Goal: Navigation & Orientation: Find specific page/section

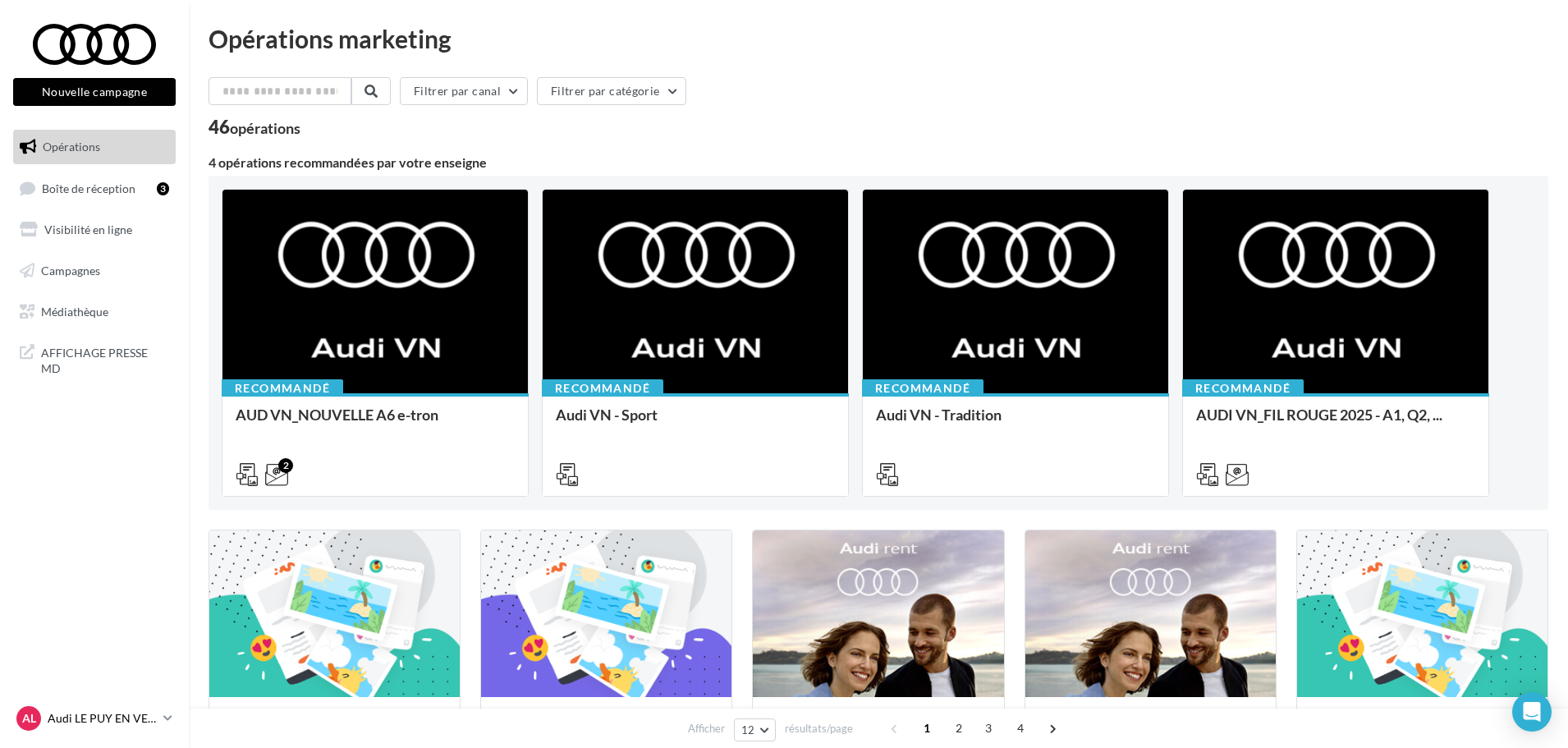
click at [113, 719] on p "Audi LE PUY EN VELAY" at bounding box center [102, 718] width 109 height 16
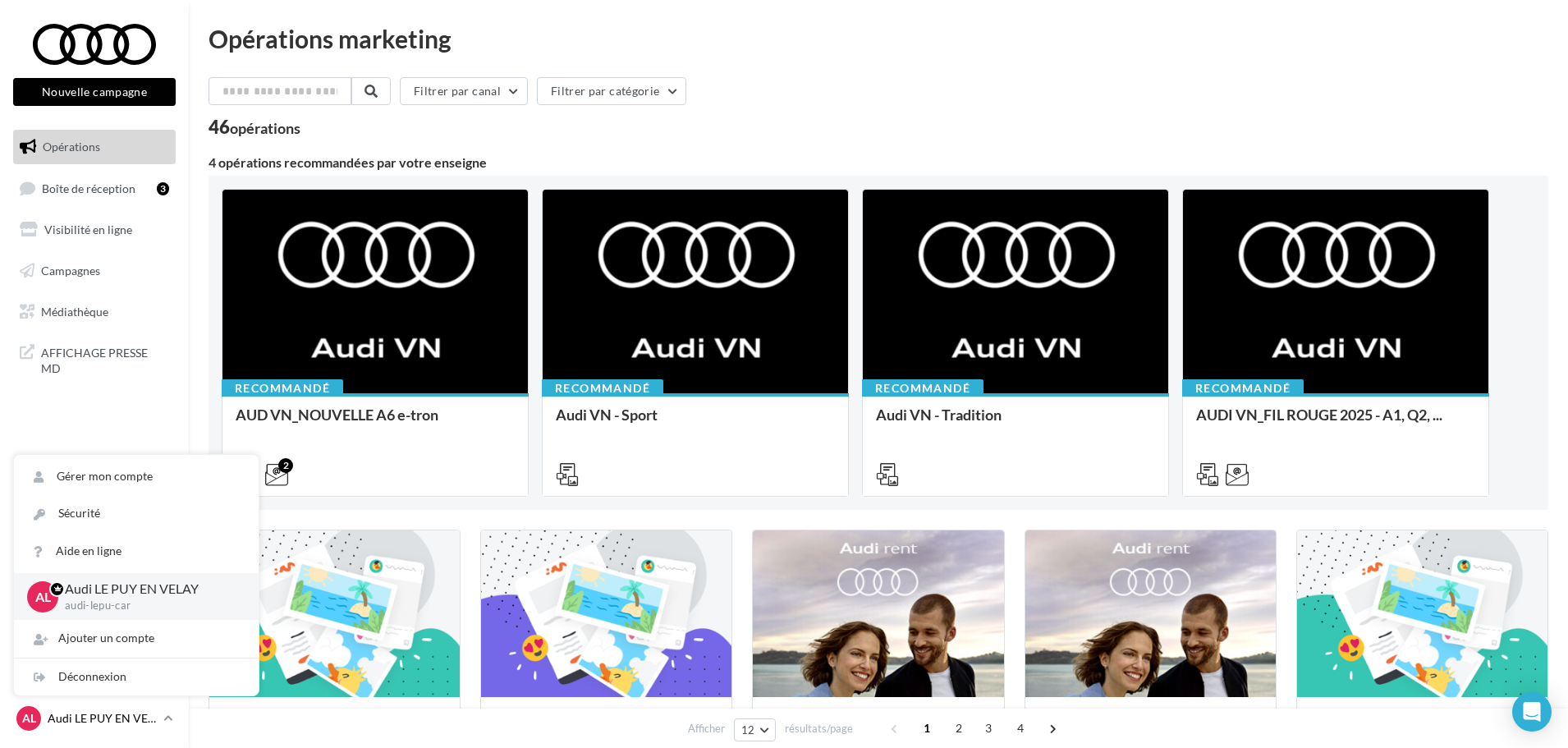
click at [113, 719] on p "Audi LE PUY EN VELAY" at bounding box center [102, 718] width 109 height 16
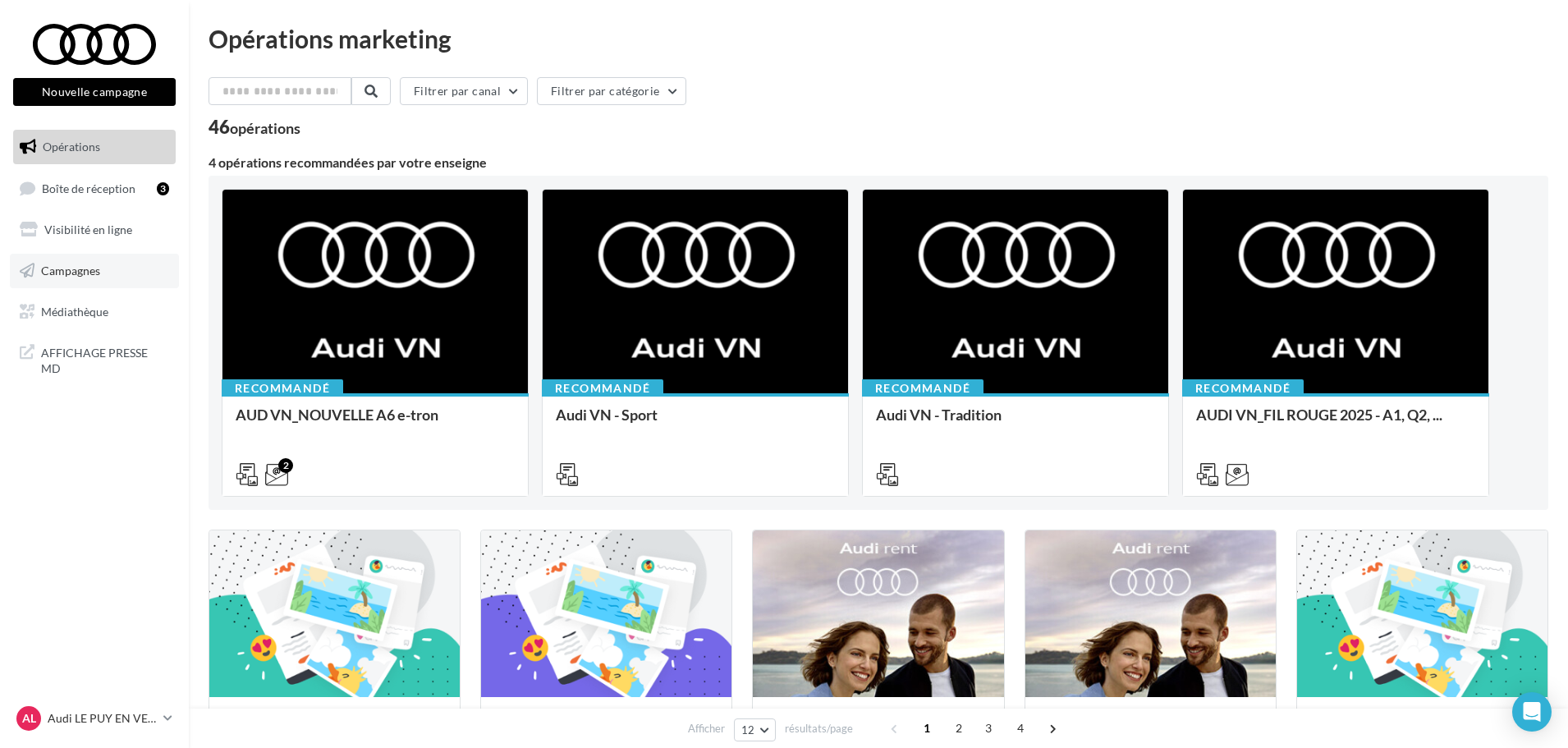
click at [86, 272] on span "Campagnes" at bounding box center [70, 271] width 59 height 14
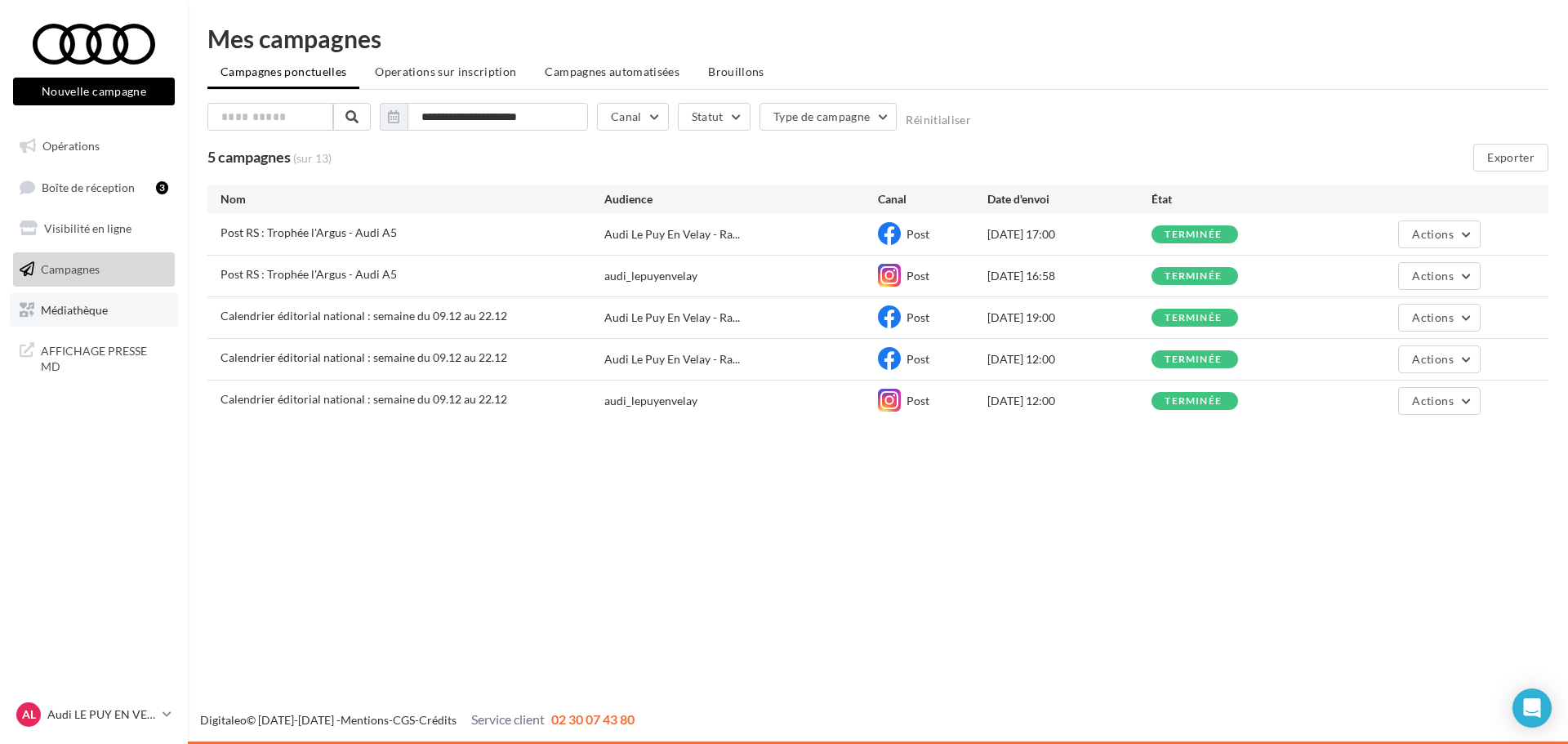
click at [100, 303] on span "Médiathèque" at bounding box center [74, 309] width 67 height 14
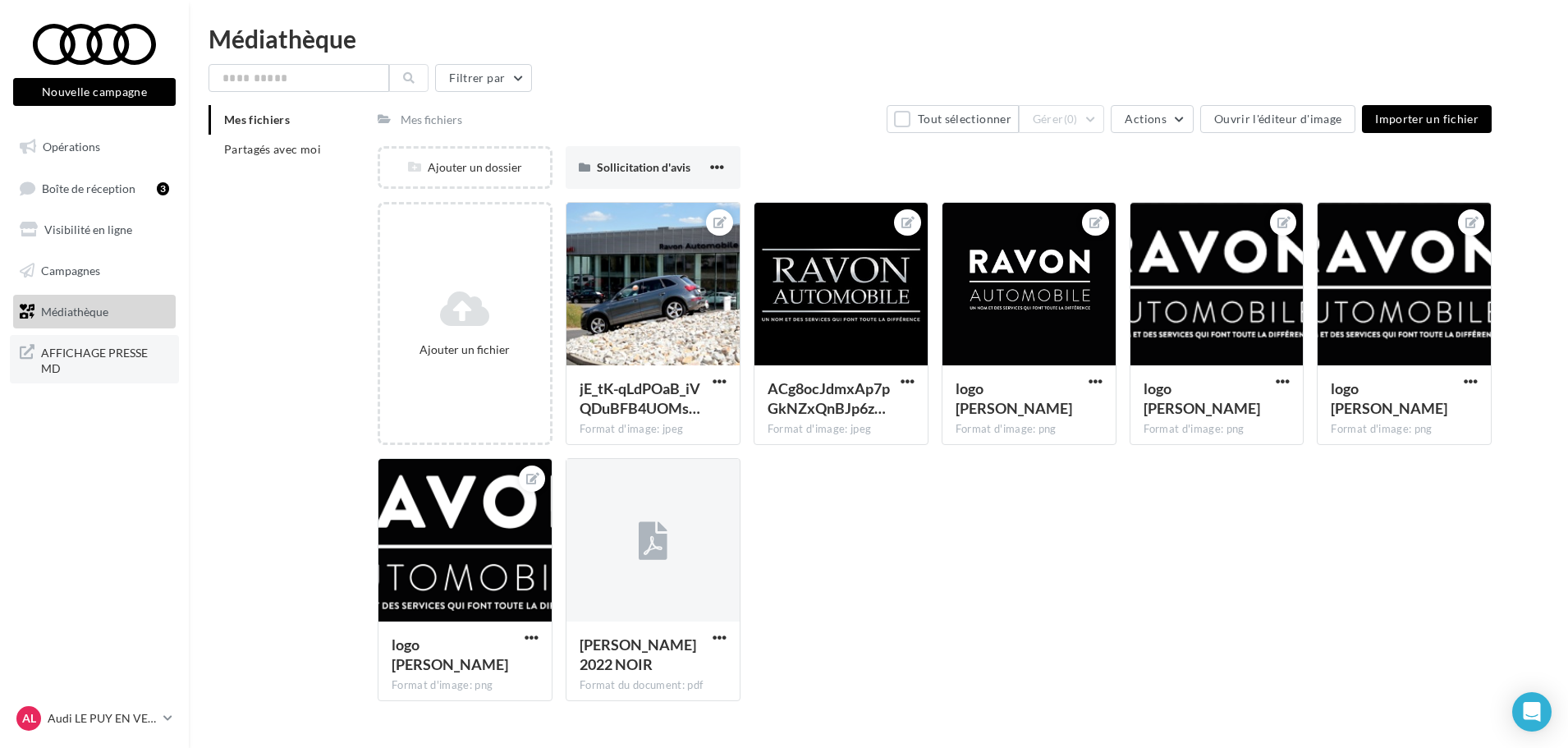
click at [103, 338] on link "AFFICHAGE PRESSE MD" at bounding box center [94, 359] width 169 height 49
click at [129, 153] on link "Opérations" at bounding box center [94, 147] width 169 height 34
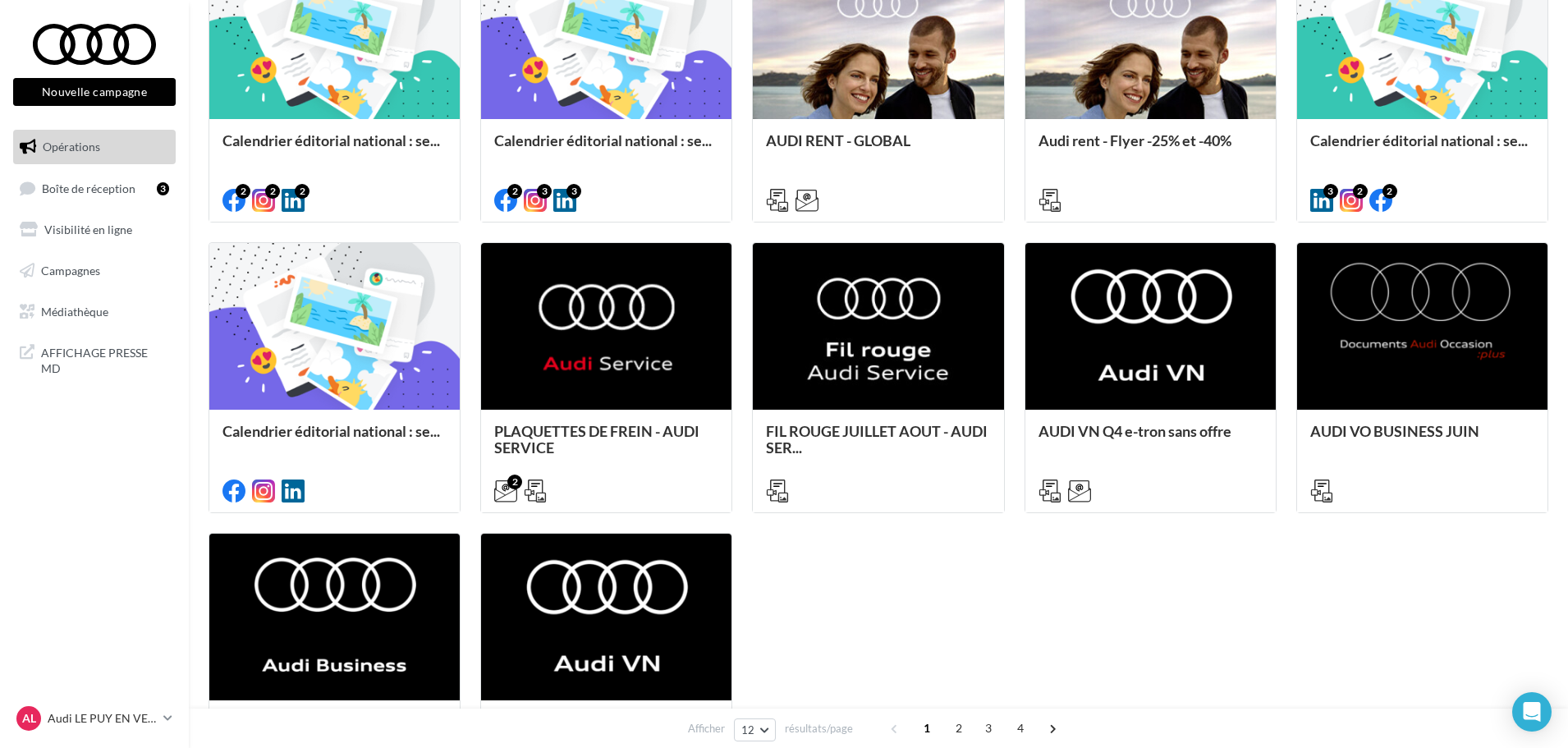
scroll to position [360, 0]
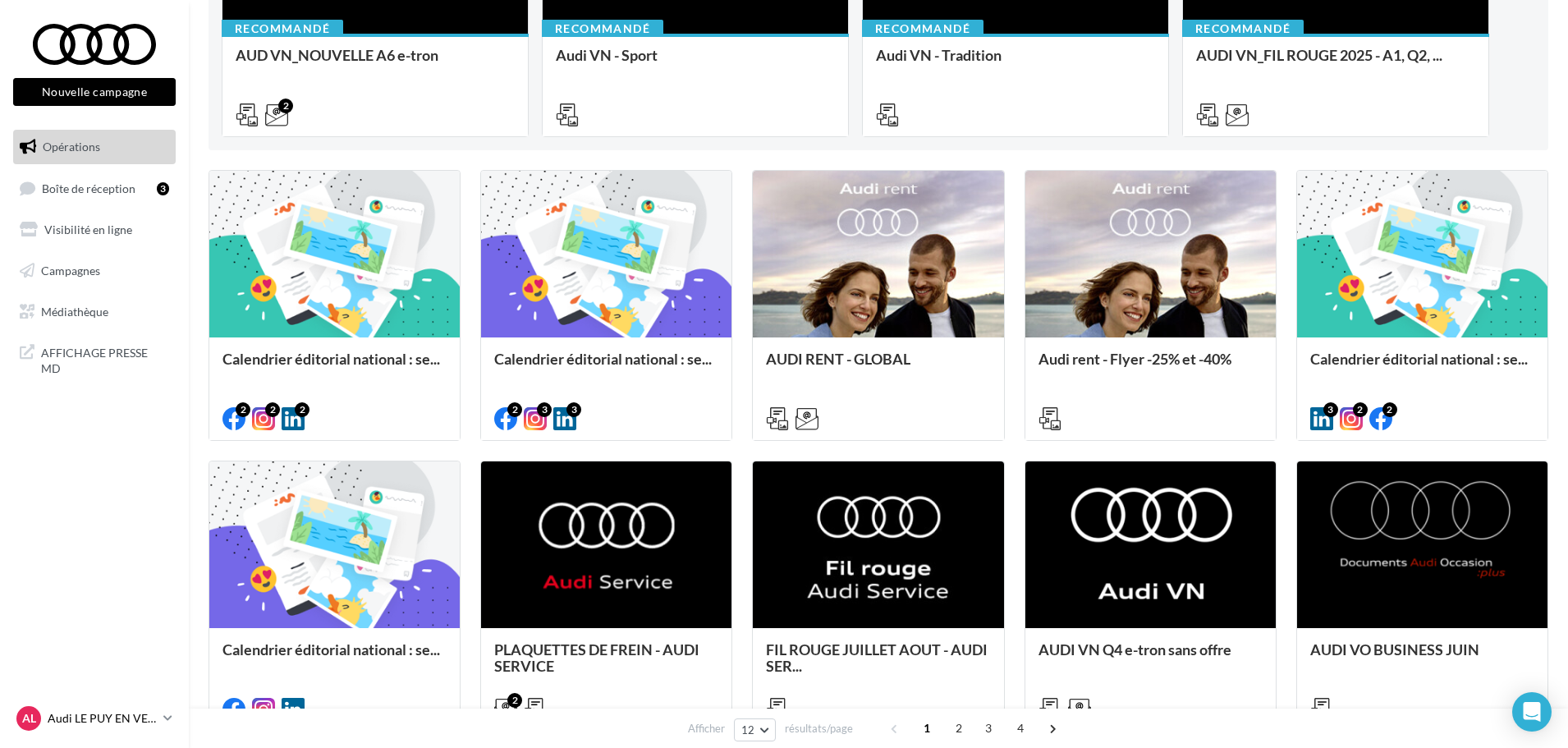
click at [136, 712] on p "Audi LE PUY EN VELAY" at bounding box center [102, 718] width 109 height 16
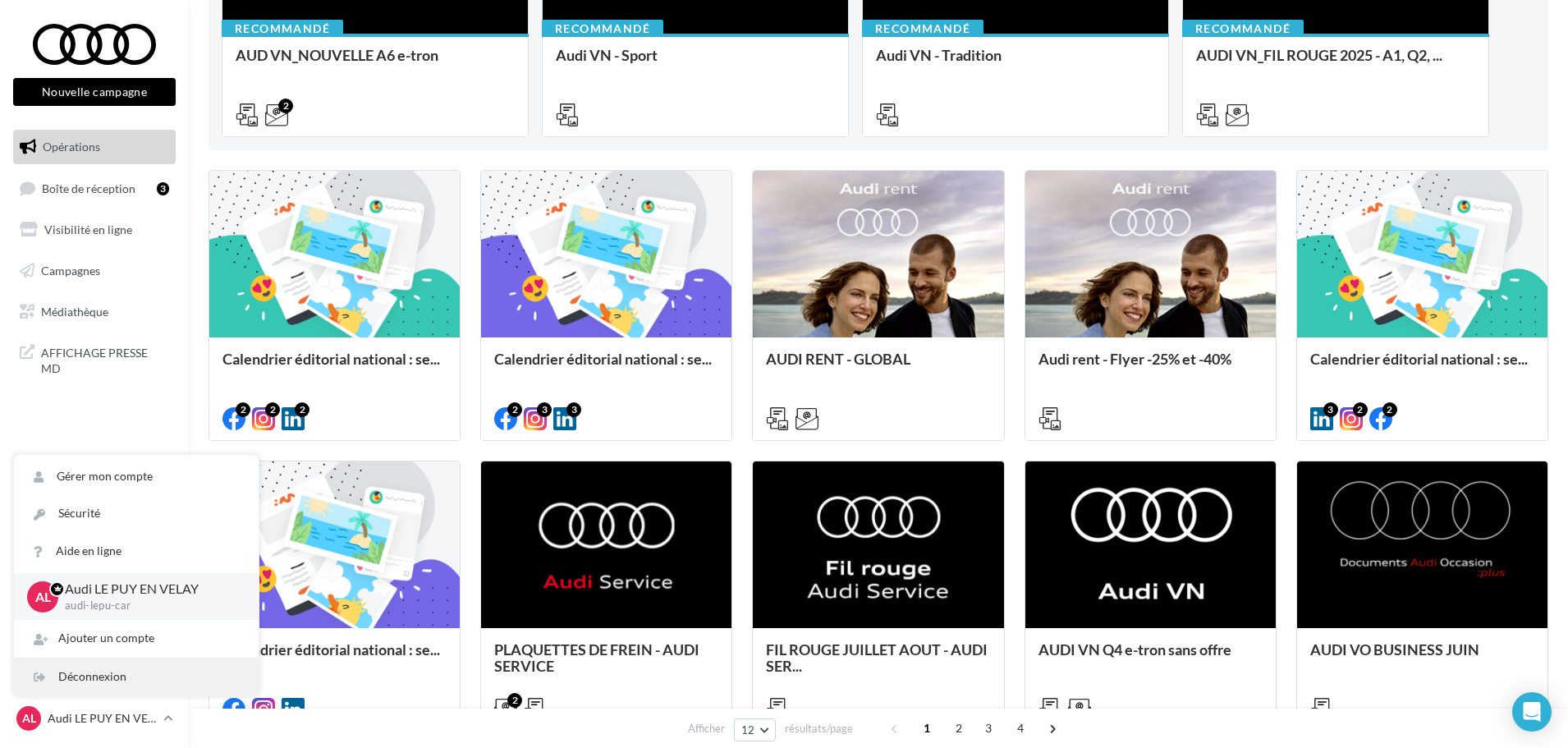
click at [139, 679] on div "Déconnexion" at bounding box center [136, 677] width 245 height 37
